Goal: Communication & Community: Ask a question

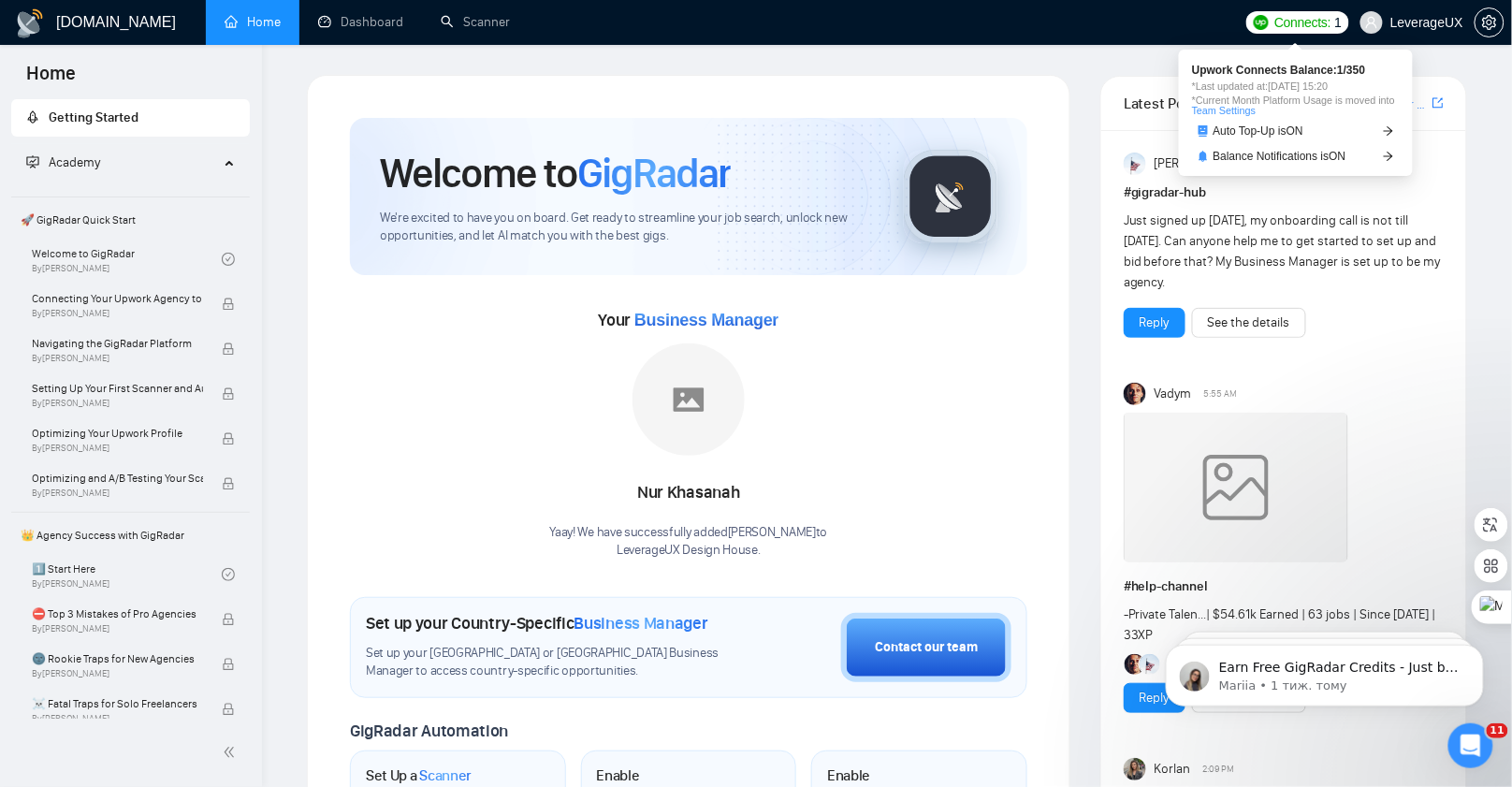
click at [1313, 26] on span "Connects:" at bounding box center [1302, 23] width 56 height 21
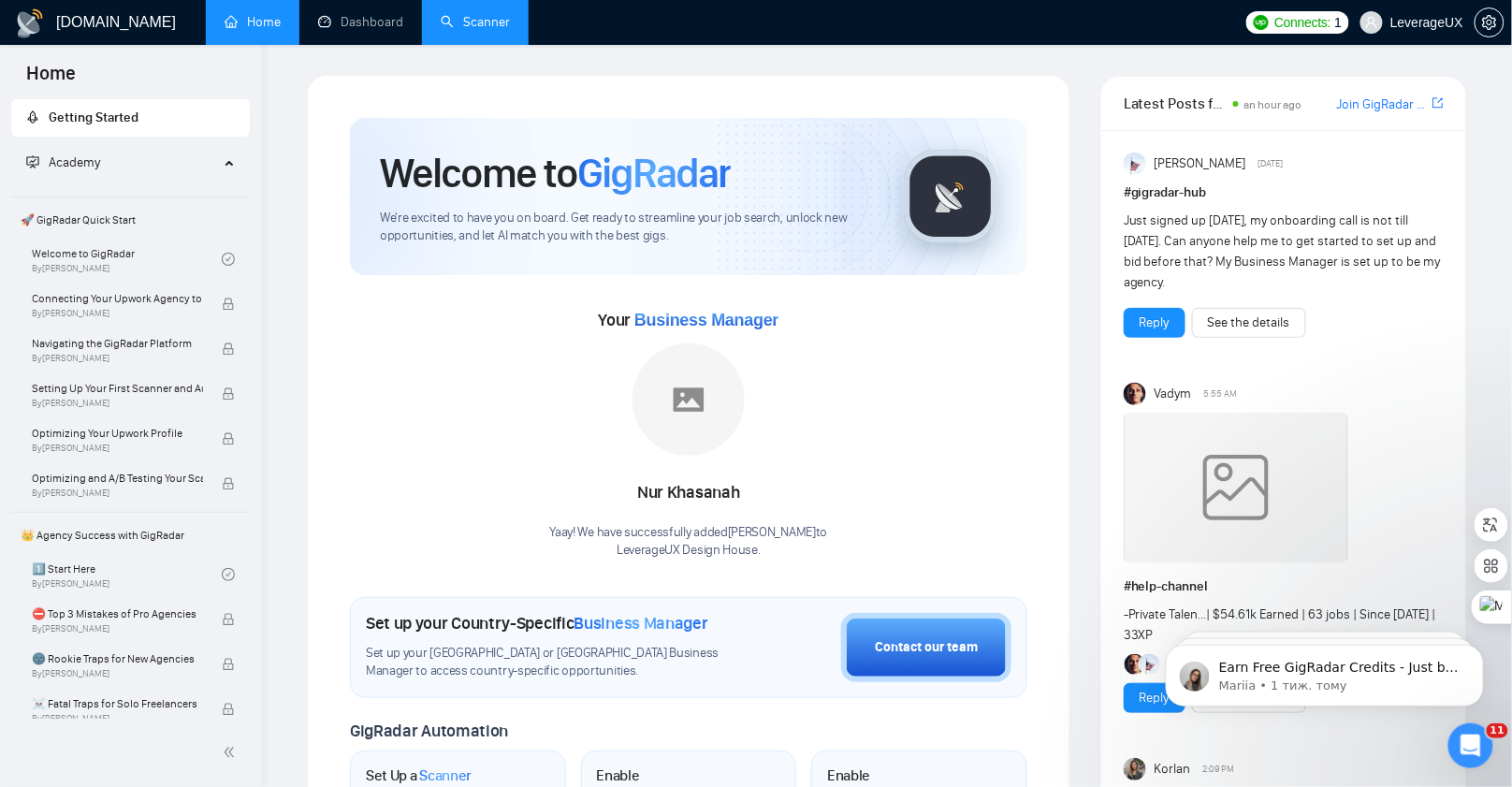
click at [496, 29] on link "Scanner" at bounding box center [475, 22] width 69 height 16
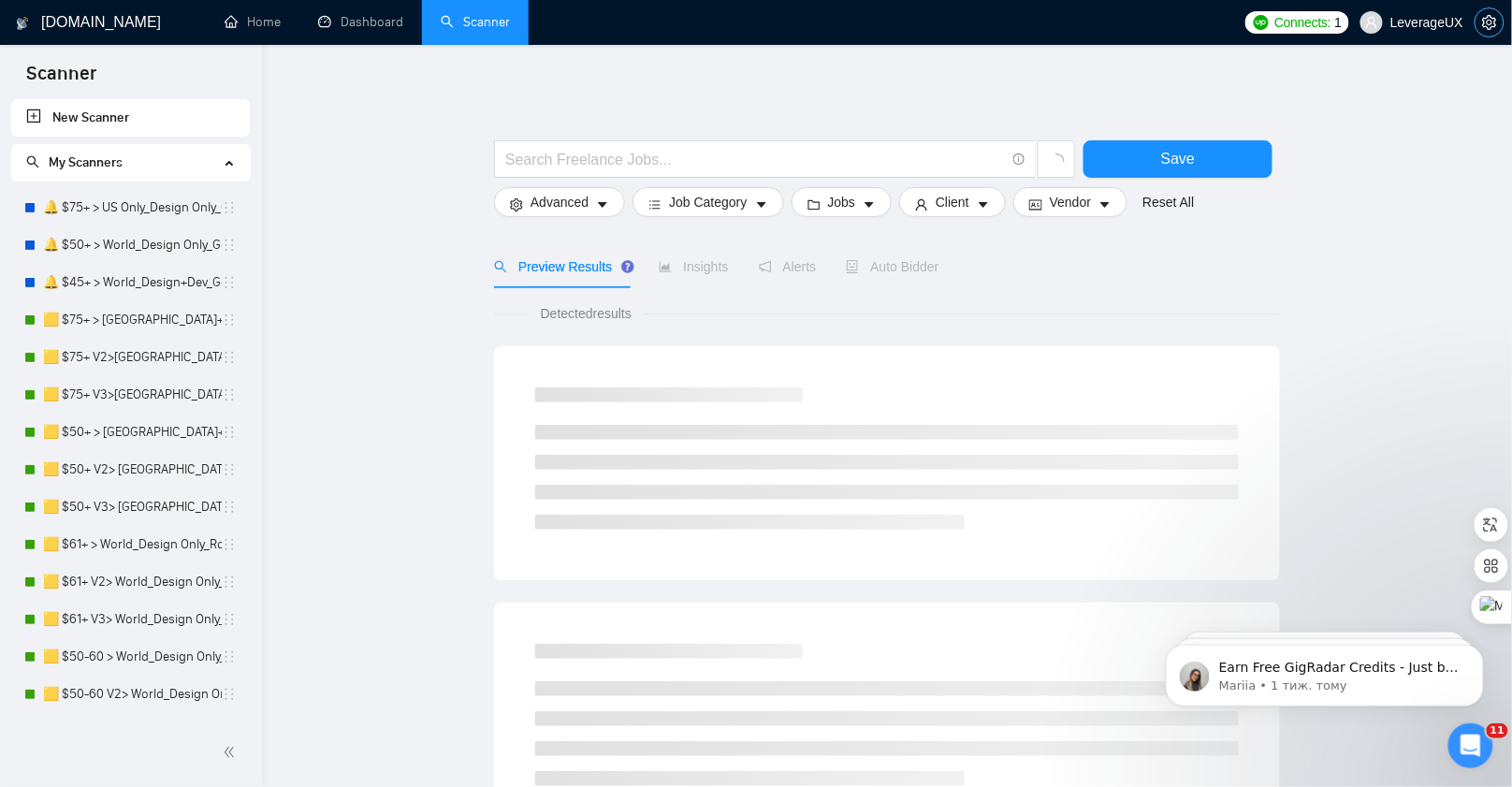
click at [1496, 32] on button "button" at bounding box center [1489, 23] width 30 height 30
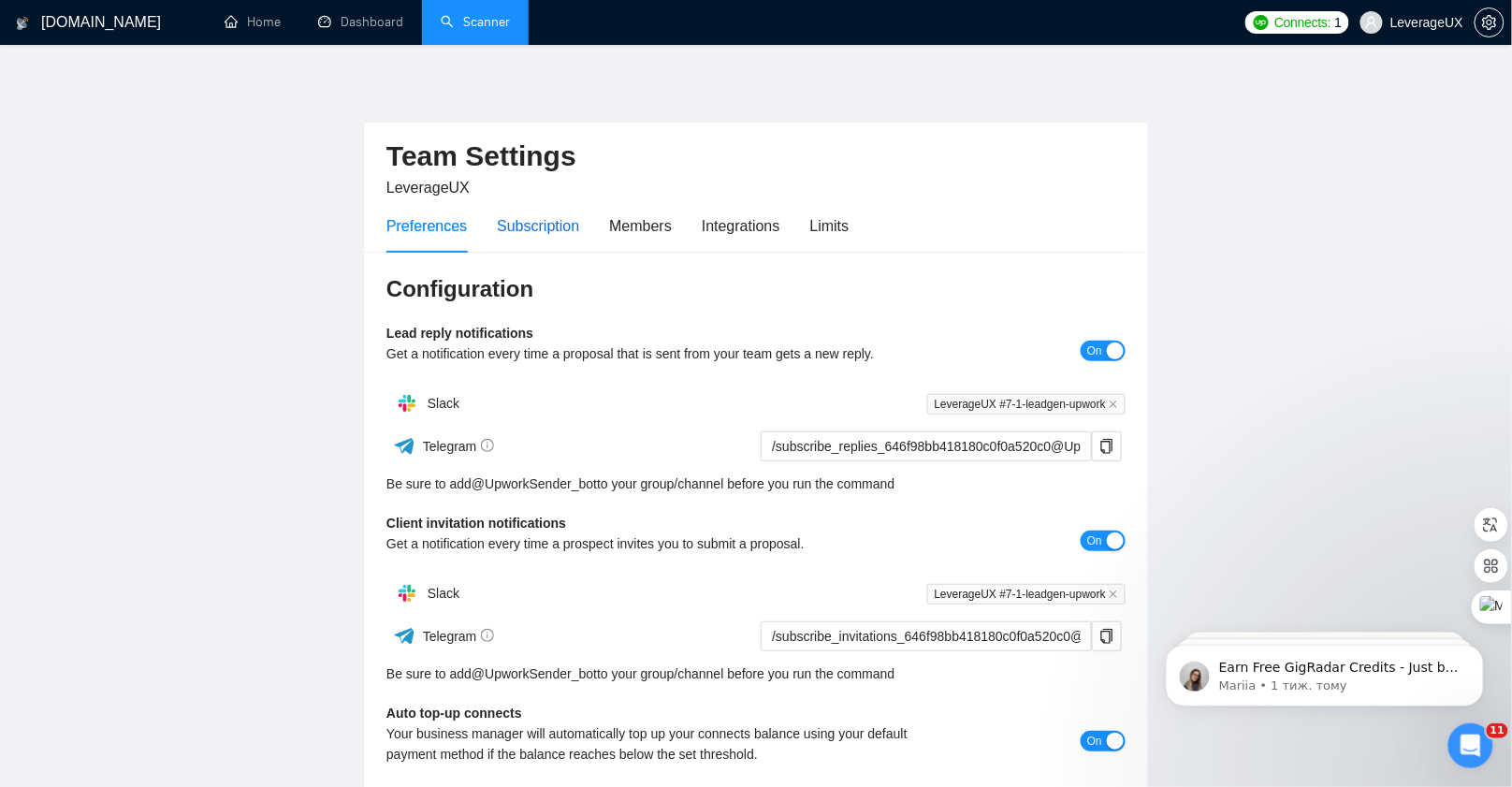
click at [559, 222] on div "Subscription" at bounding box center [537, 226] width 82 height 24
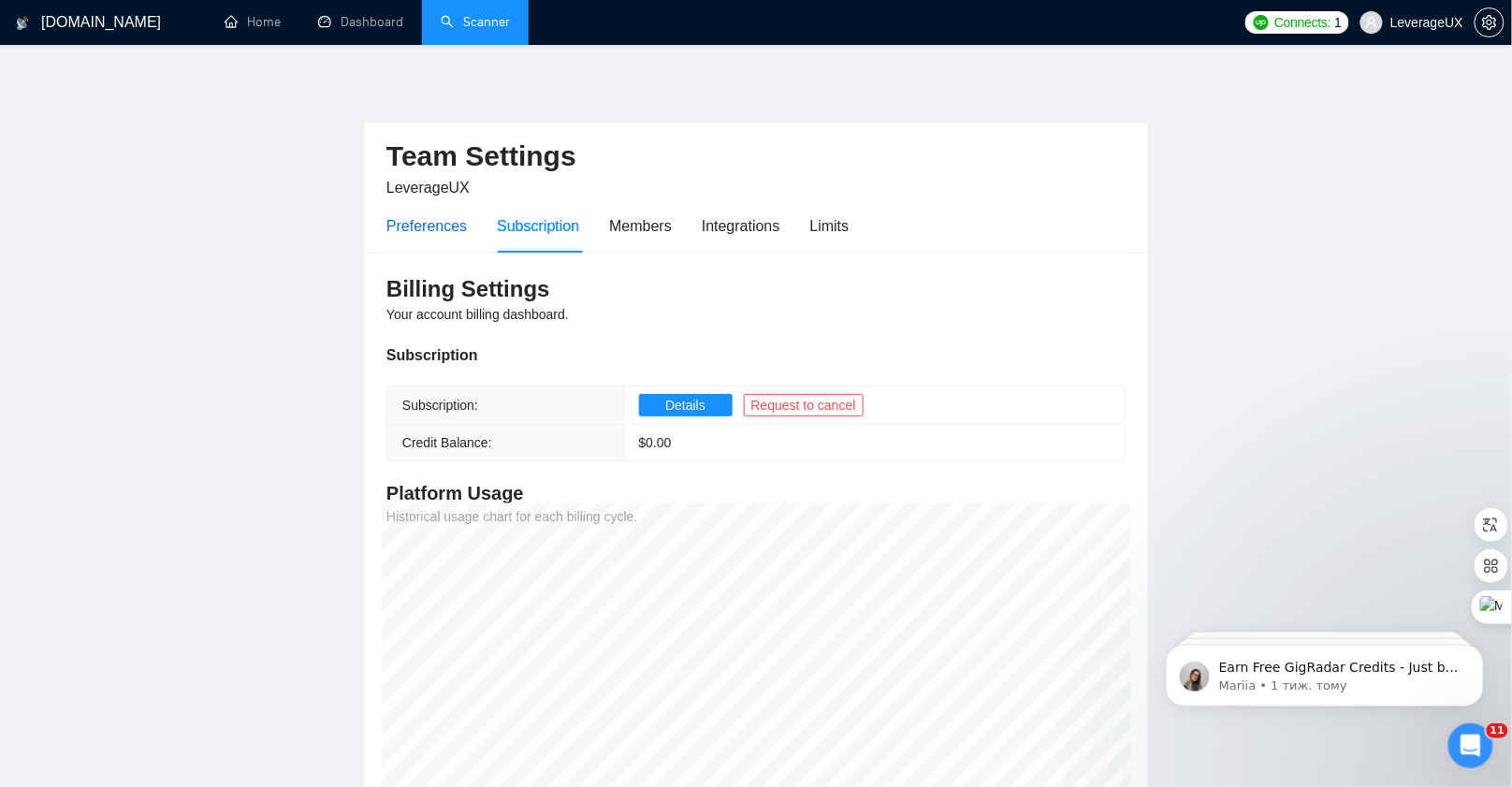
click at [420, 231] on div "Preferences" at bounding box center [426, 226] width 80 height 24
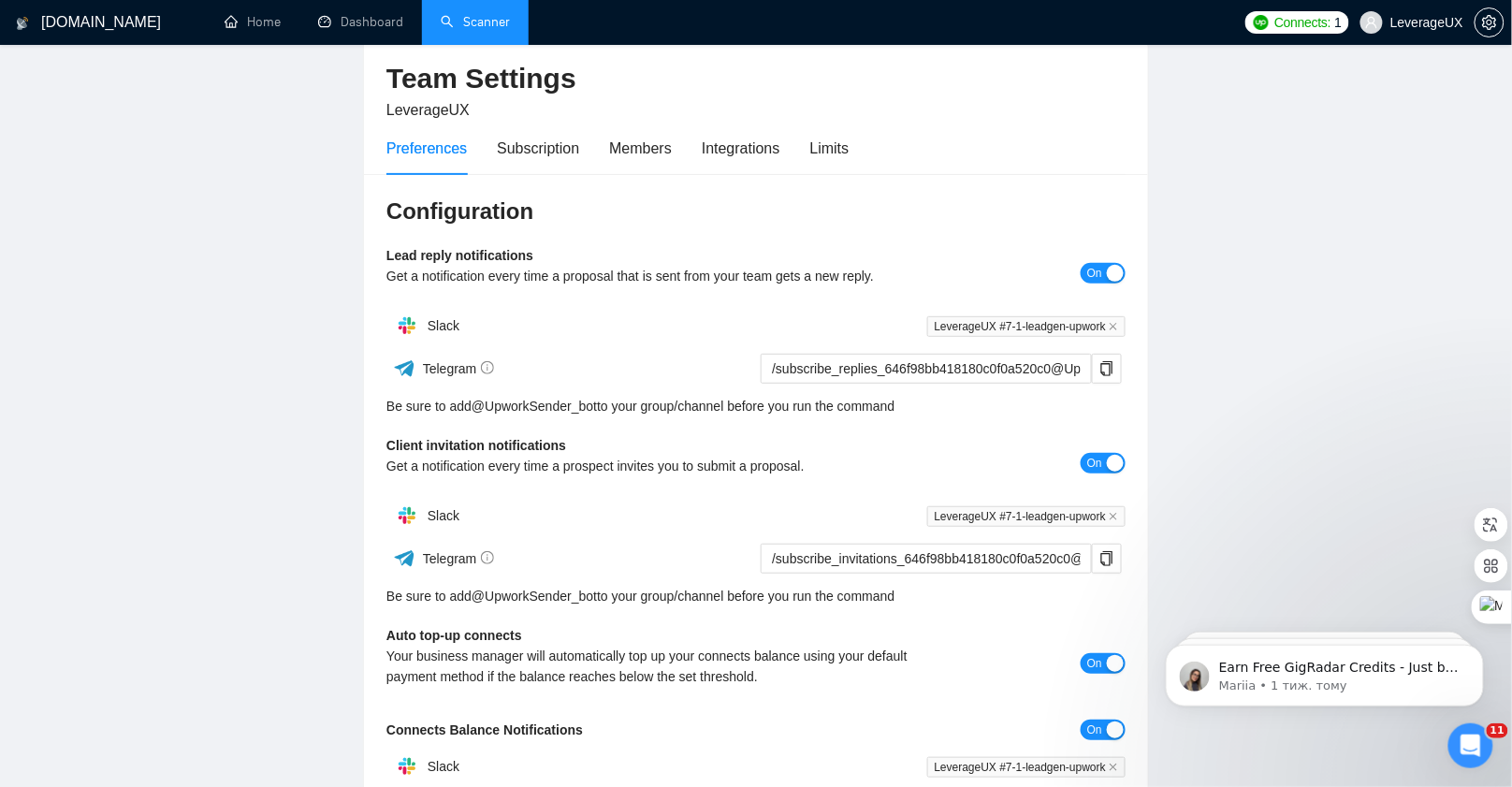
scroll to position [53, 0]
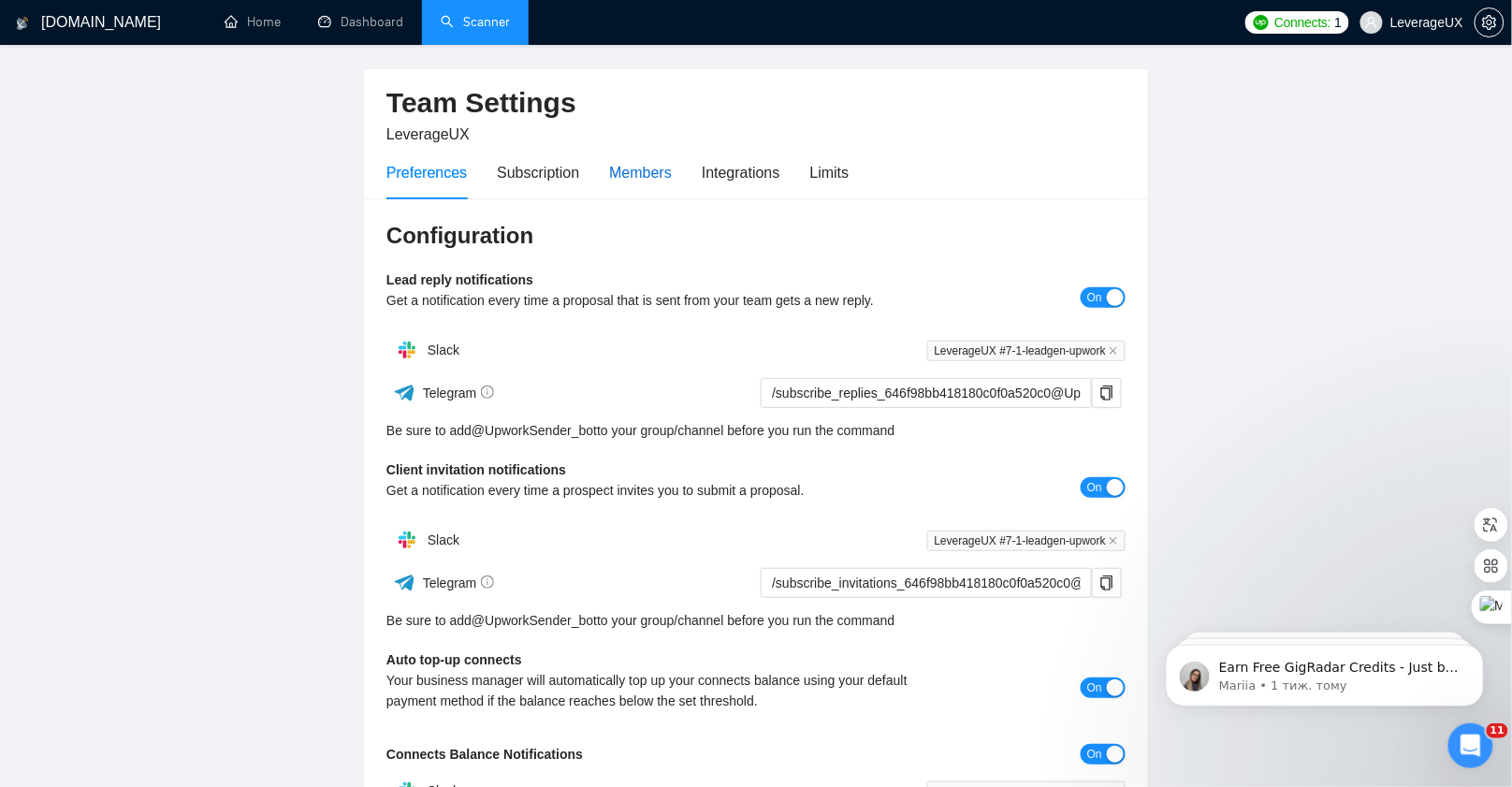
click at [655, 175] on div "Members" at bounding box center [640, 172] width 62 height 24
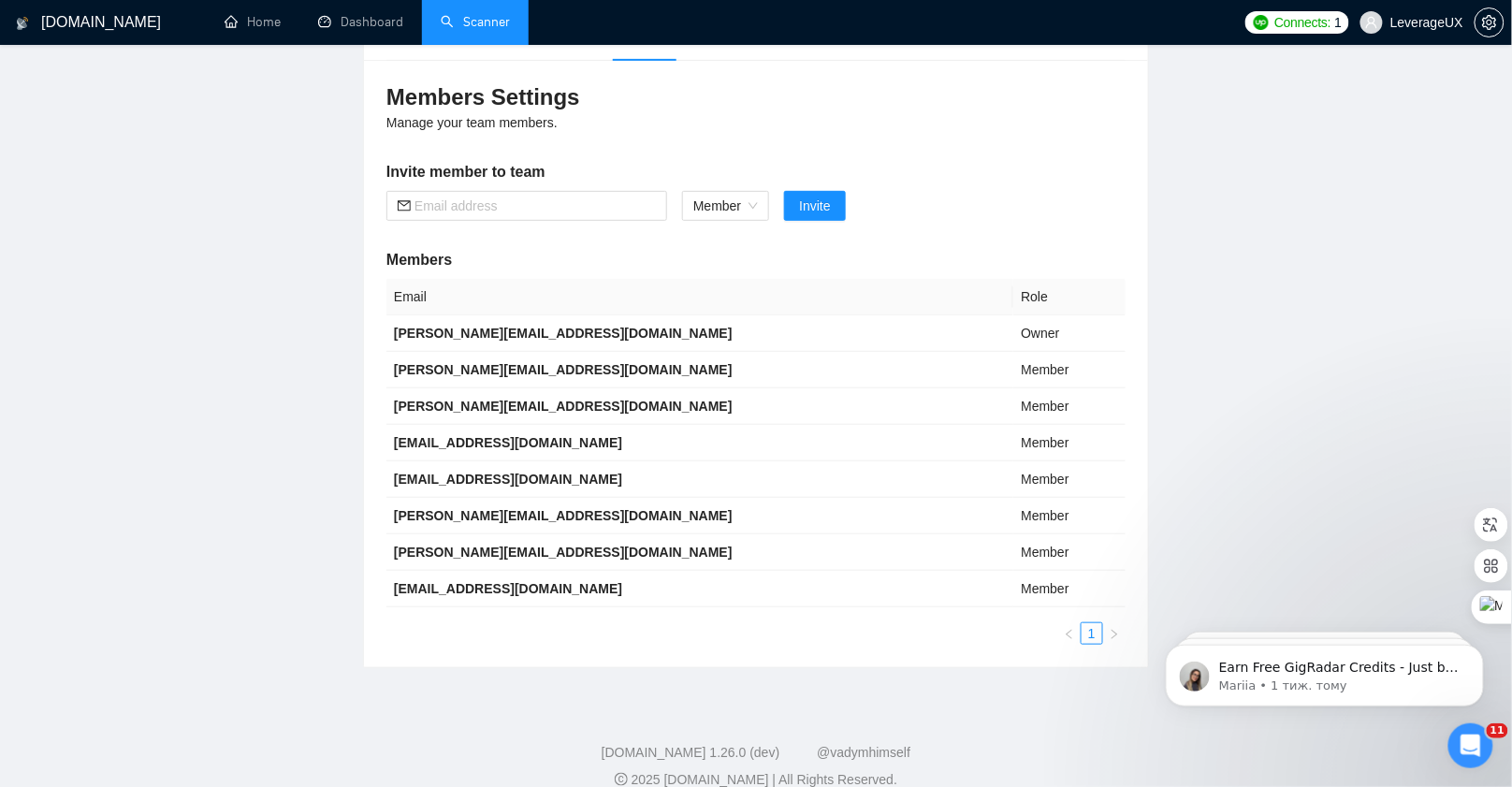
scroll to position [195, 0]
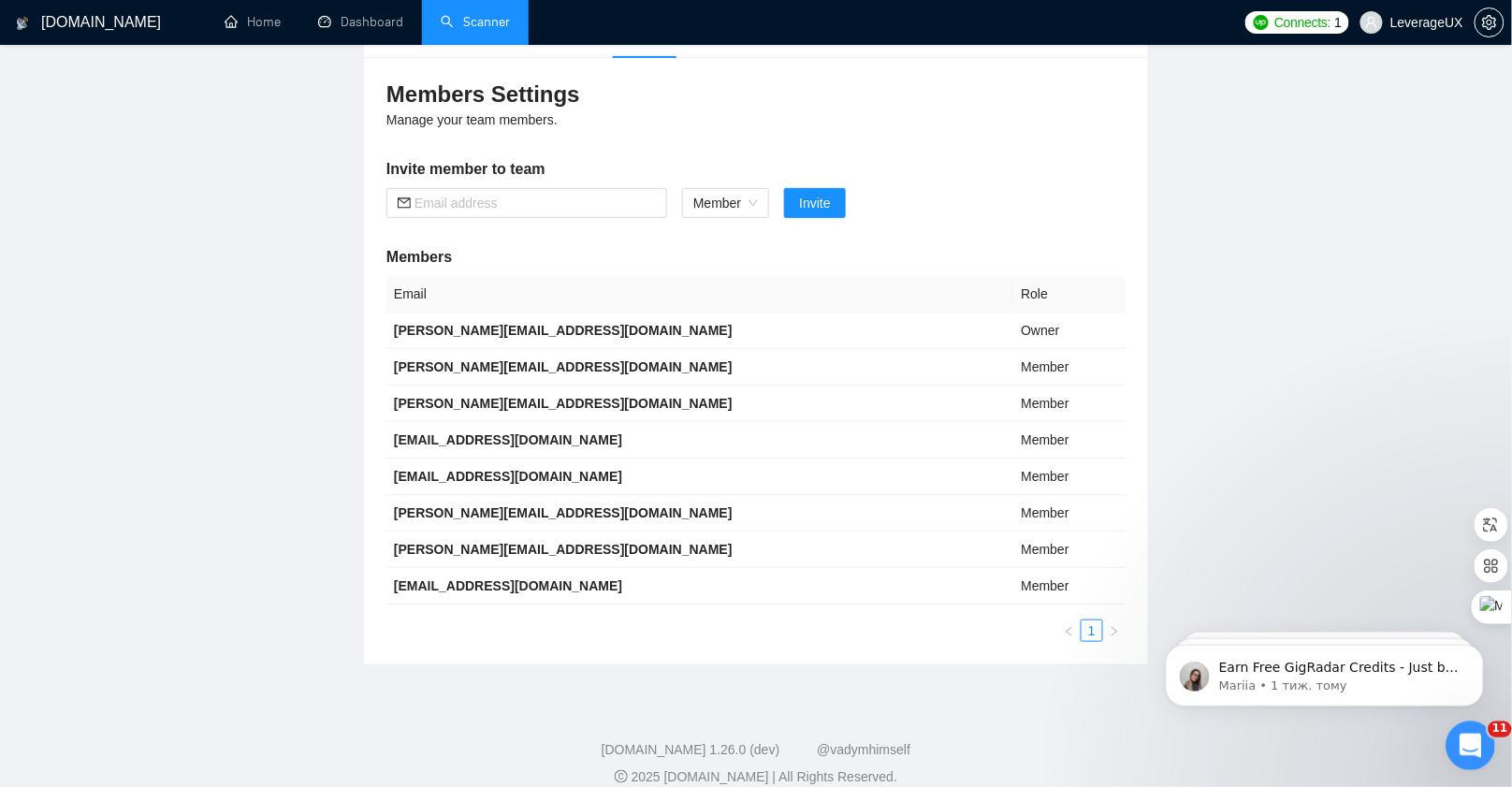
click at [1465, 743] on icon "Відкрити програму для спілкування Intercom" at bounding box center [1468, 743] width 31 height 31
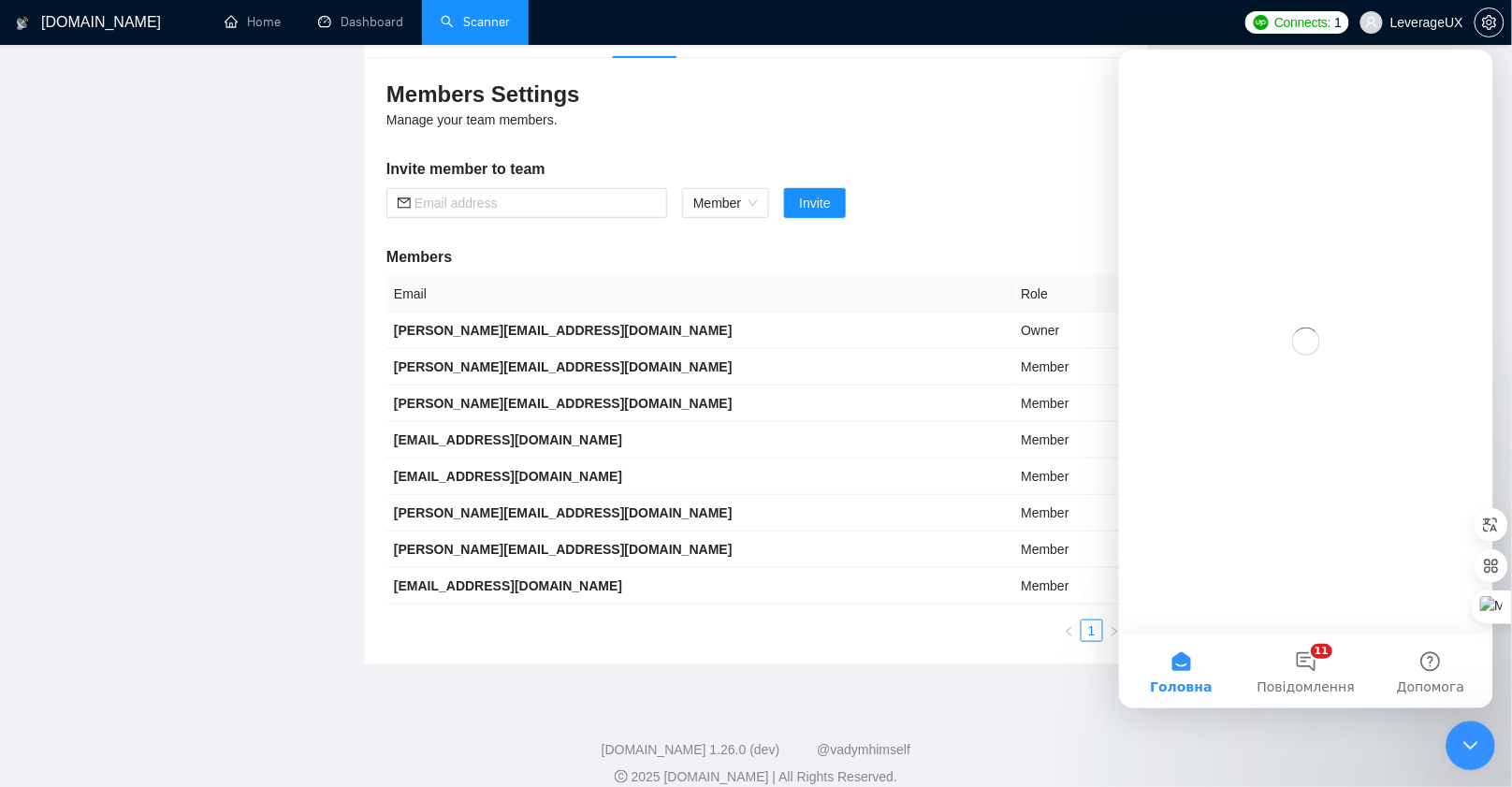
scroll to position [0, 0]
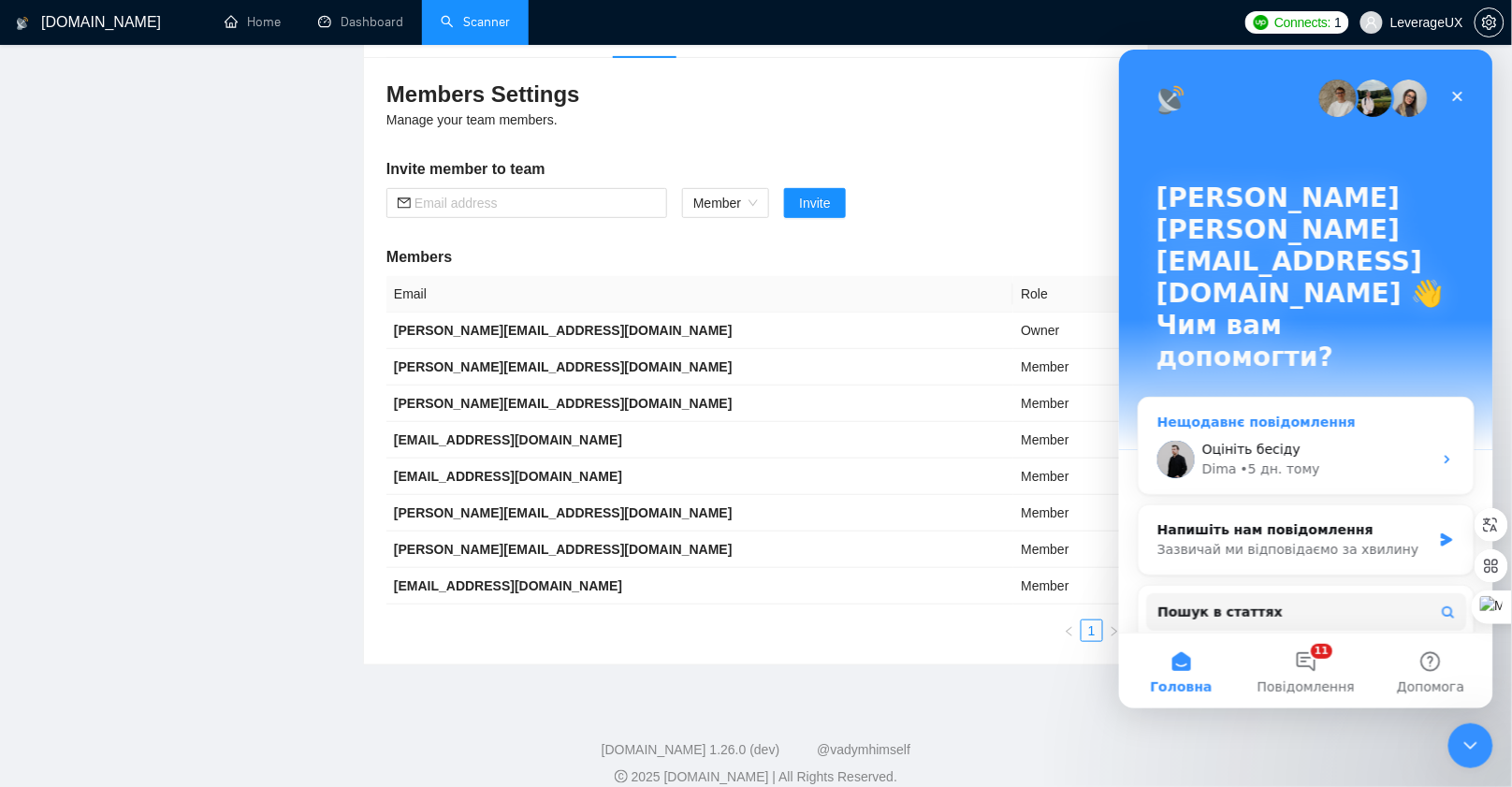
click at [1226, 424] on div "Оцініть бесіду [PERSON_NAME] • 5 дн. тому" at bounding box center [1305, 458] width 335 height 69
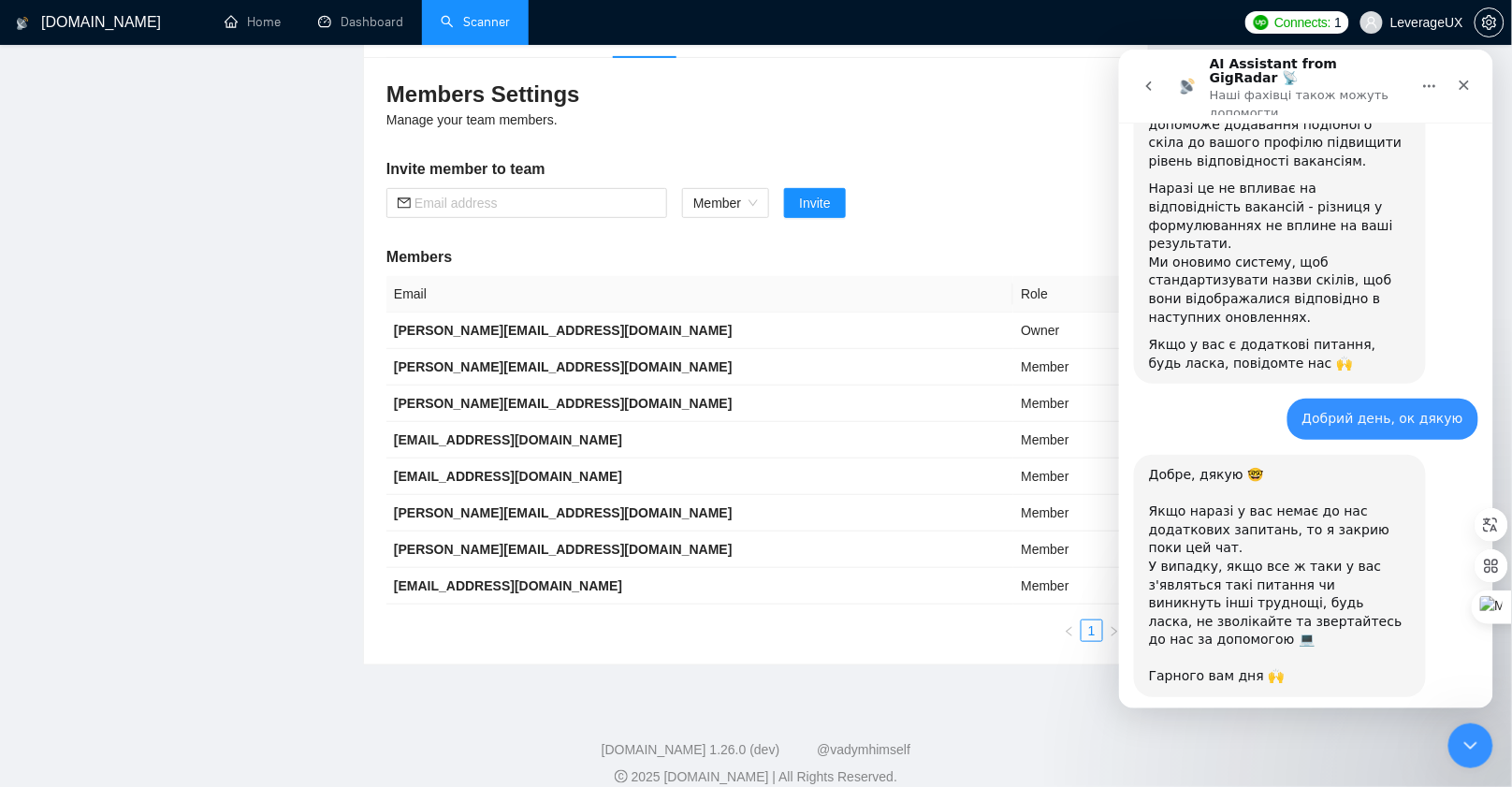
scroll to position [1658, 0]
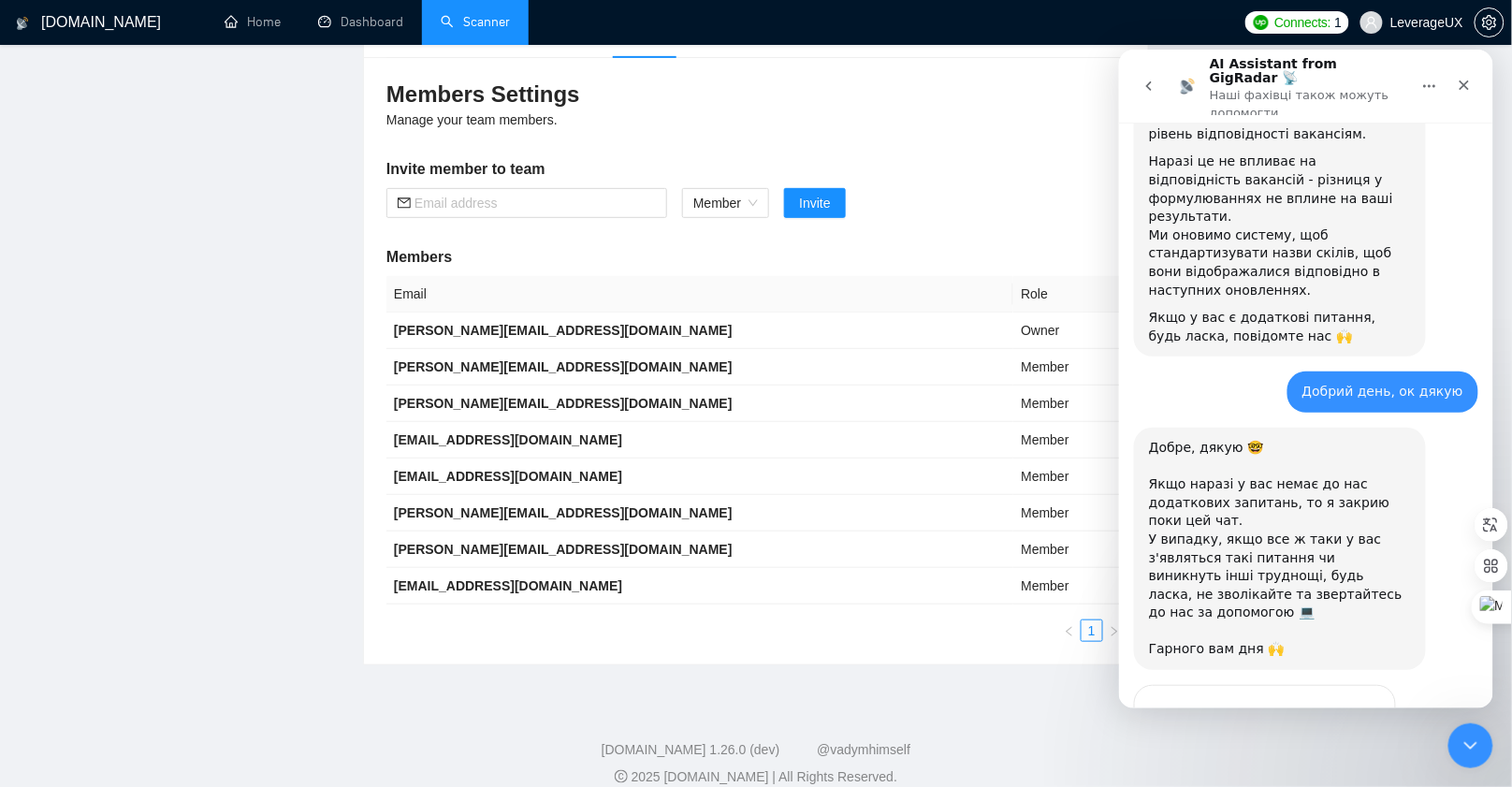
click at [1143, 78] on icon "go back" at bounding box center [1148, 85] width 15 height 15
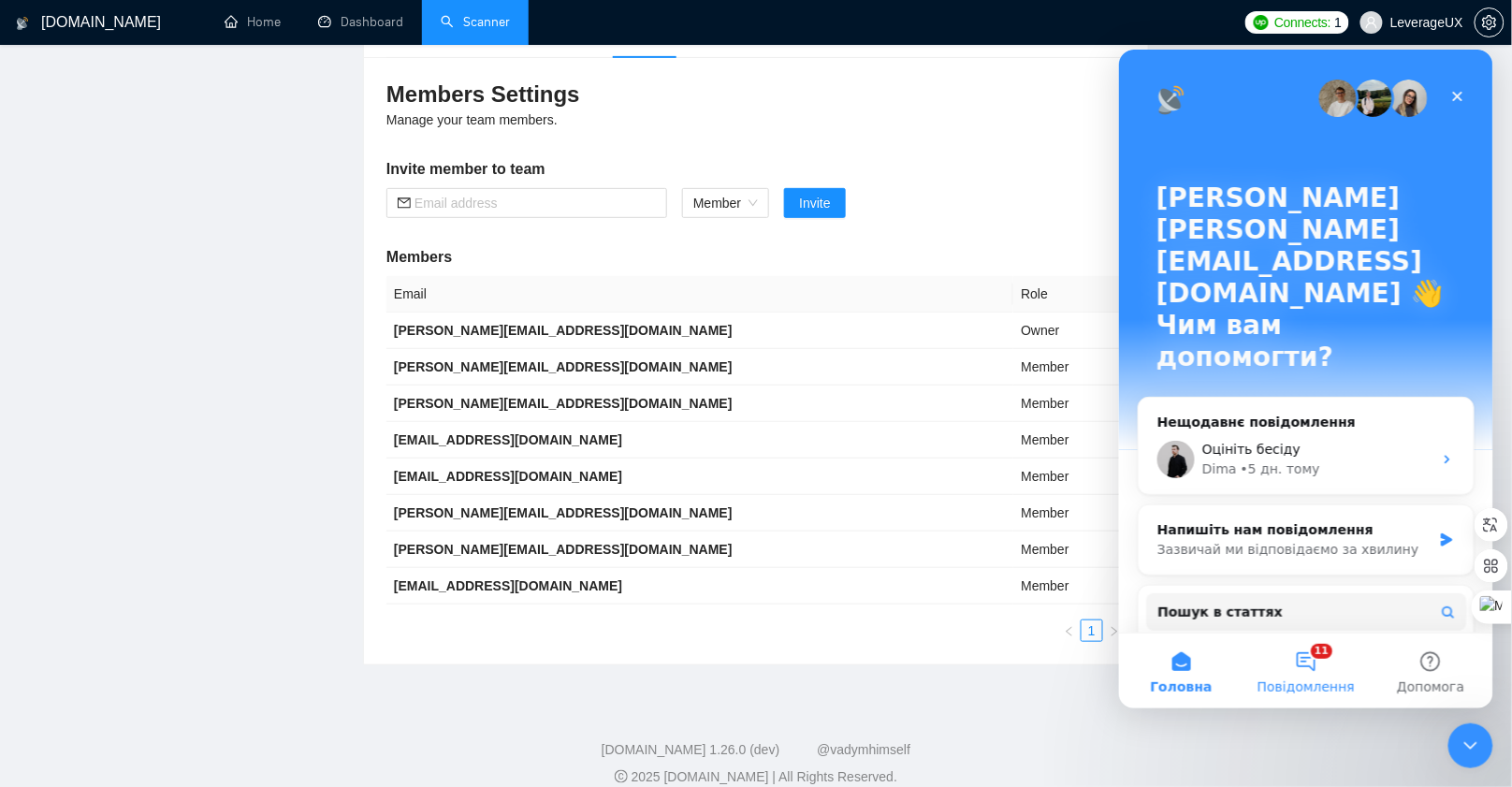
click at [1310, 662] on button "11 Повідомлення" at bounding box center [1305, 670] width 125 height 75
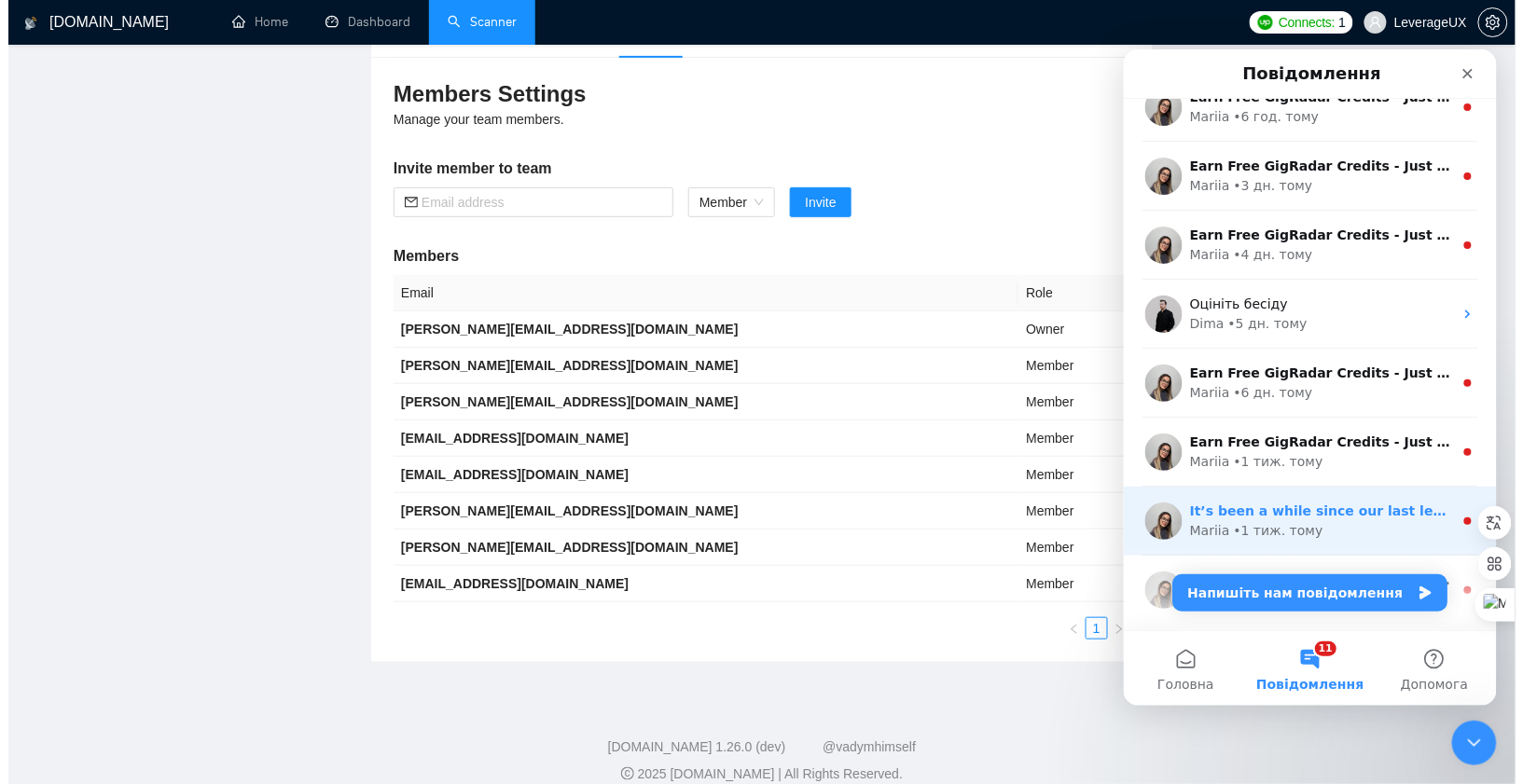
scroll to position [63, 0]
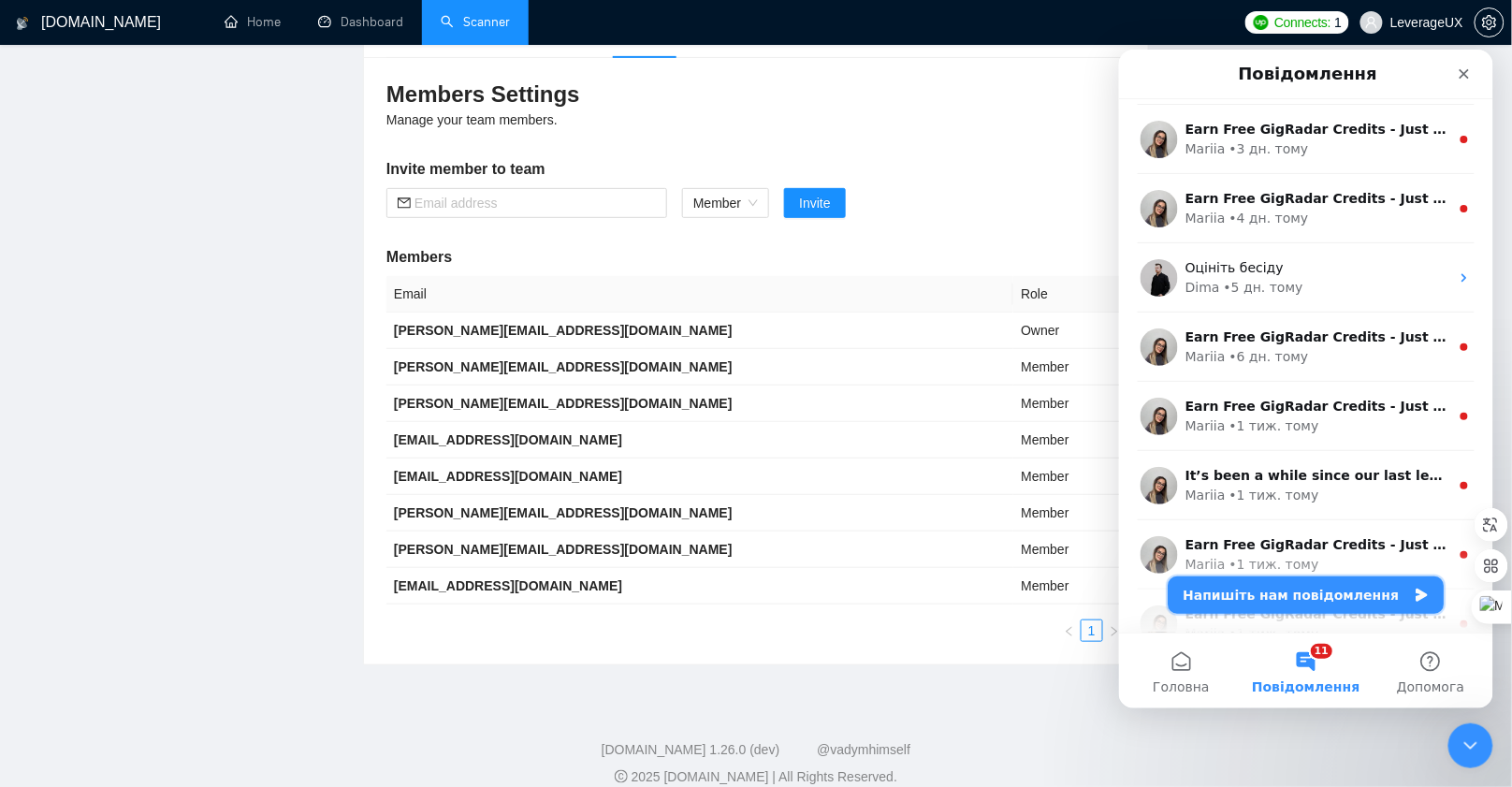
click at [1272, 603] on button "Напишіть нам повідомлення" at bounding box center [1306, 595] width 276 height 38
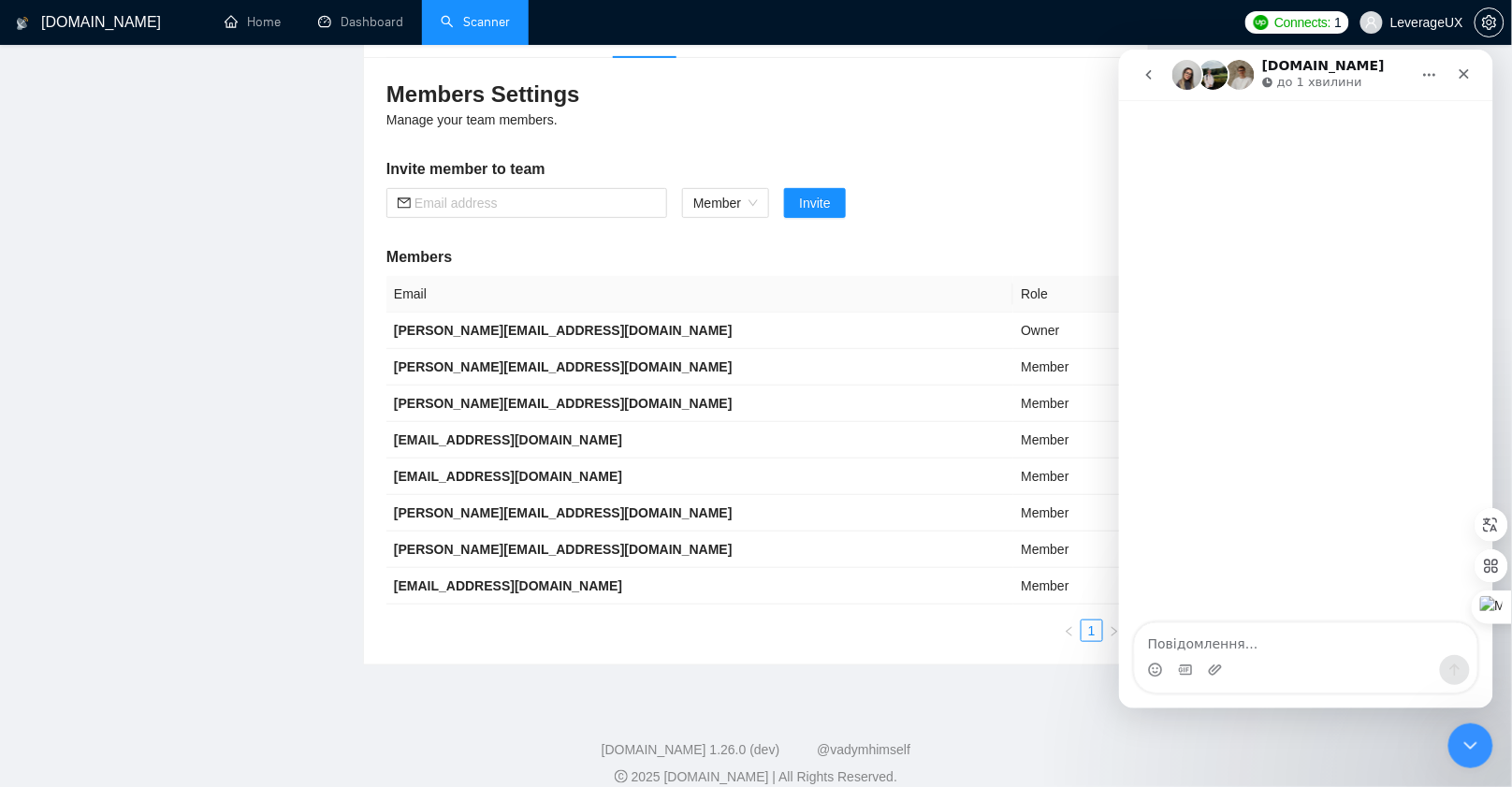
click at [1214, 661] on div "Месенджер Intercom" at bounding box center [1214, 670] width 15 height 30
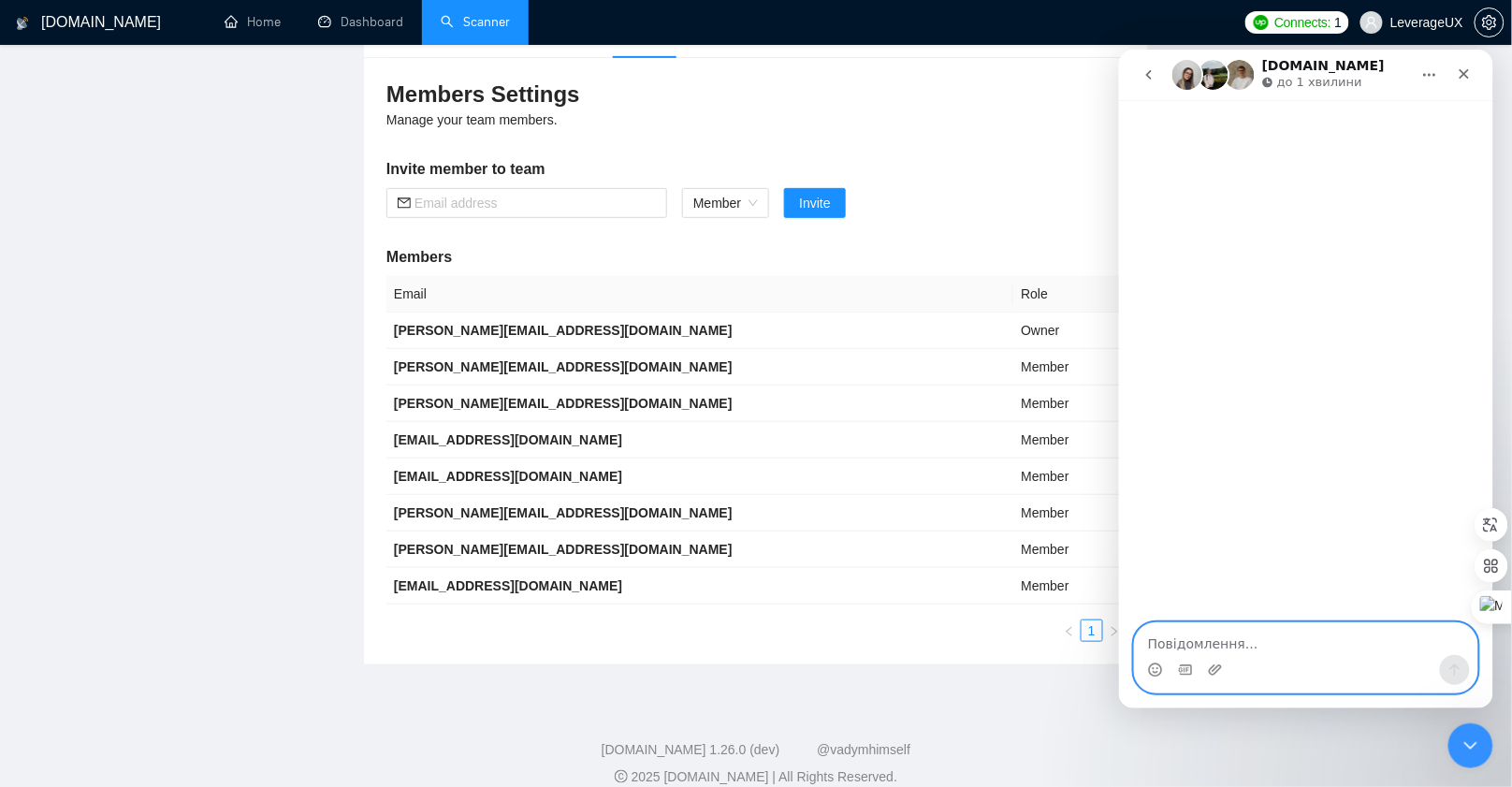
click at [1209, 648] on textarea "Повідомлення..." at bounding box center [1305, 638] width 342 height 32
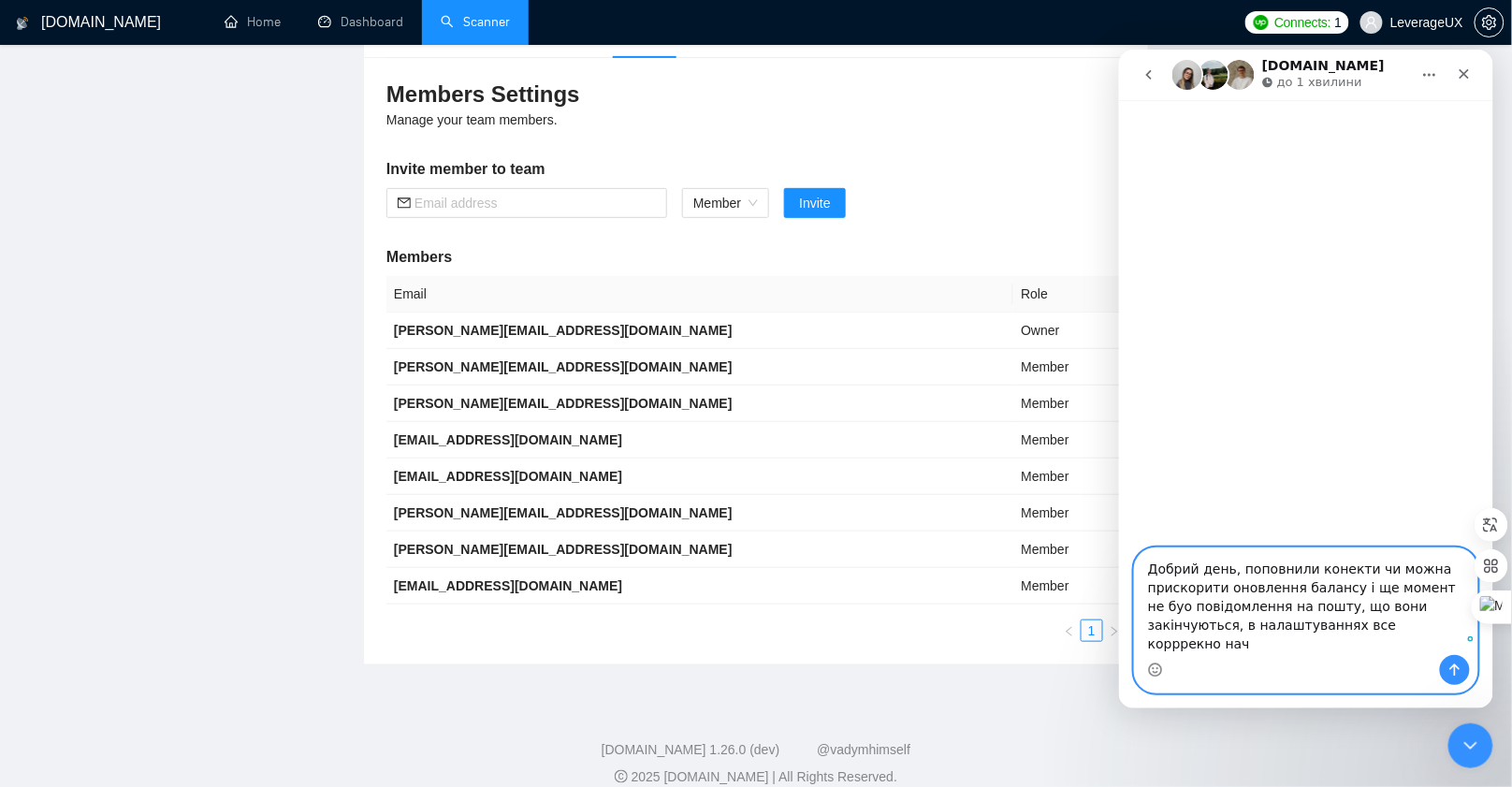
type textarea "Добрий день, поповнили конекти чи можна прискорити оновлення балансу і ще момен…"
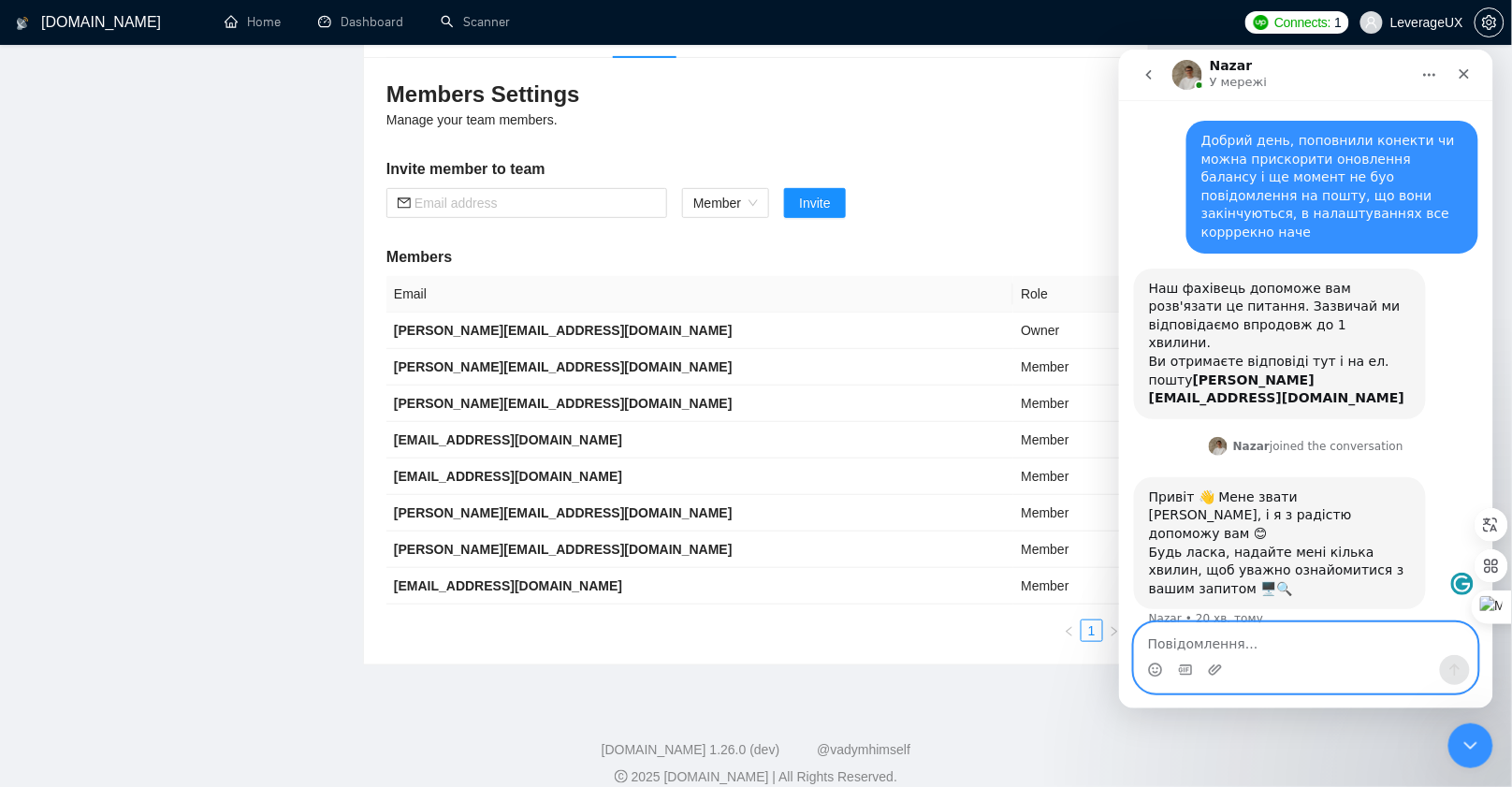
scroll to position [0, 0]
